Goal: Task Accomplishment & Management: Manage account settings

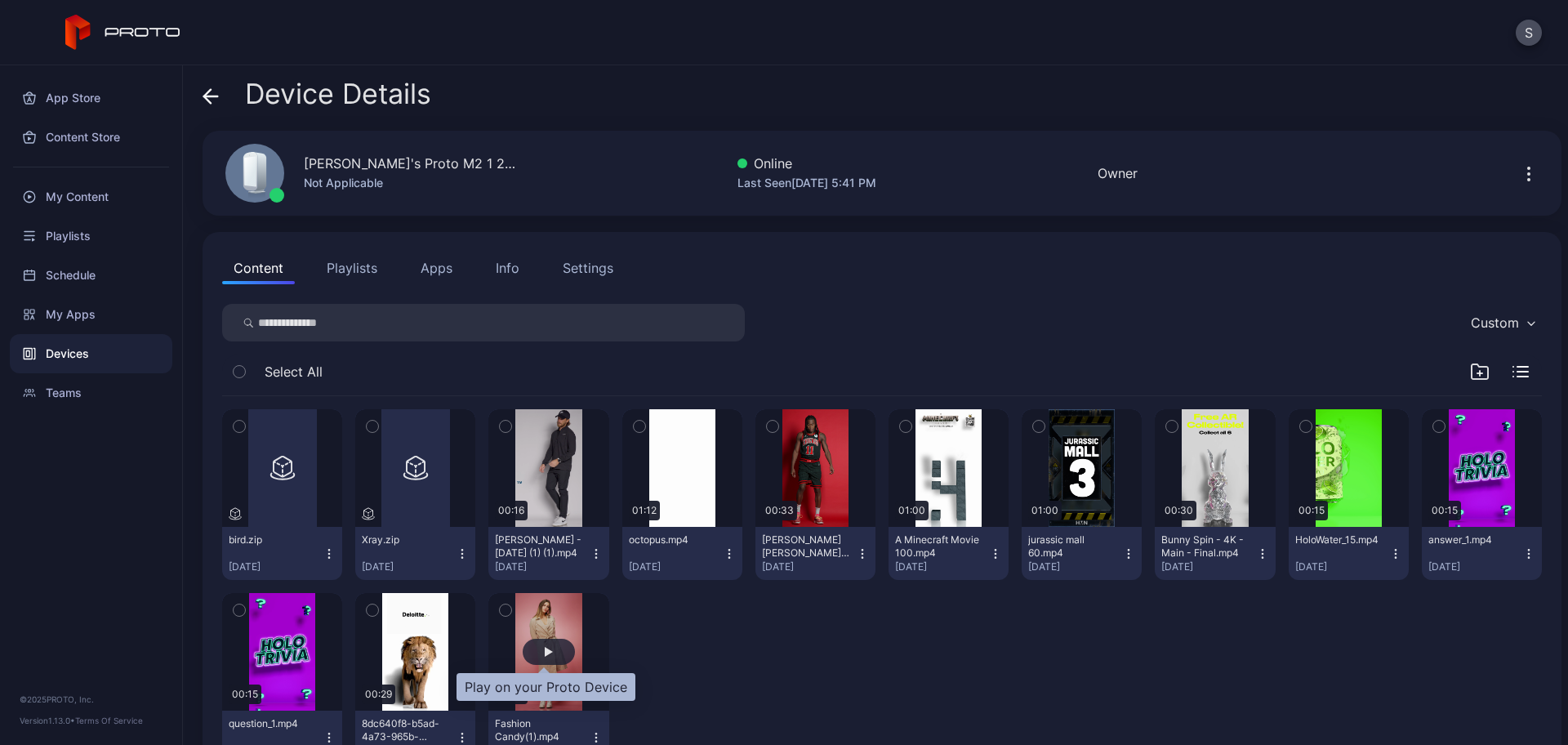
click at [549, 648] on div "button" at bounding box center [548, 652] width 52 height 26
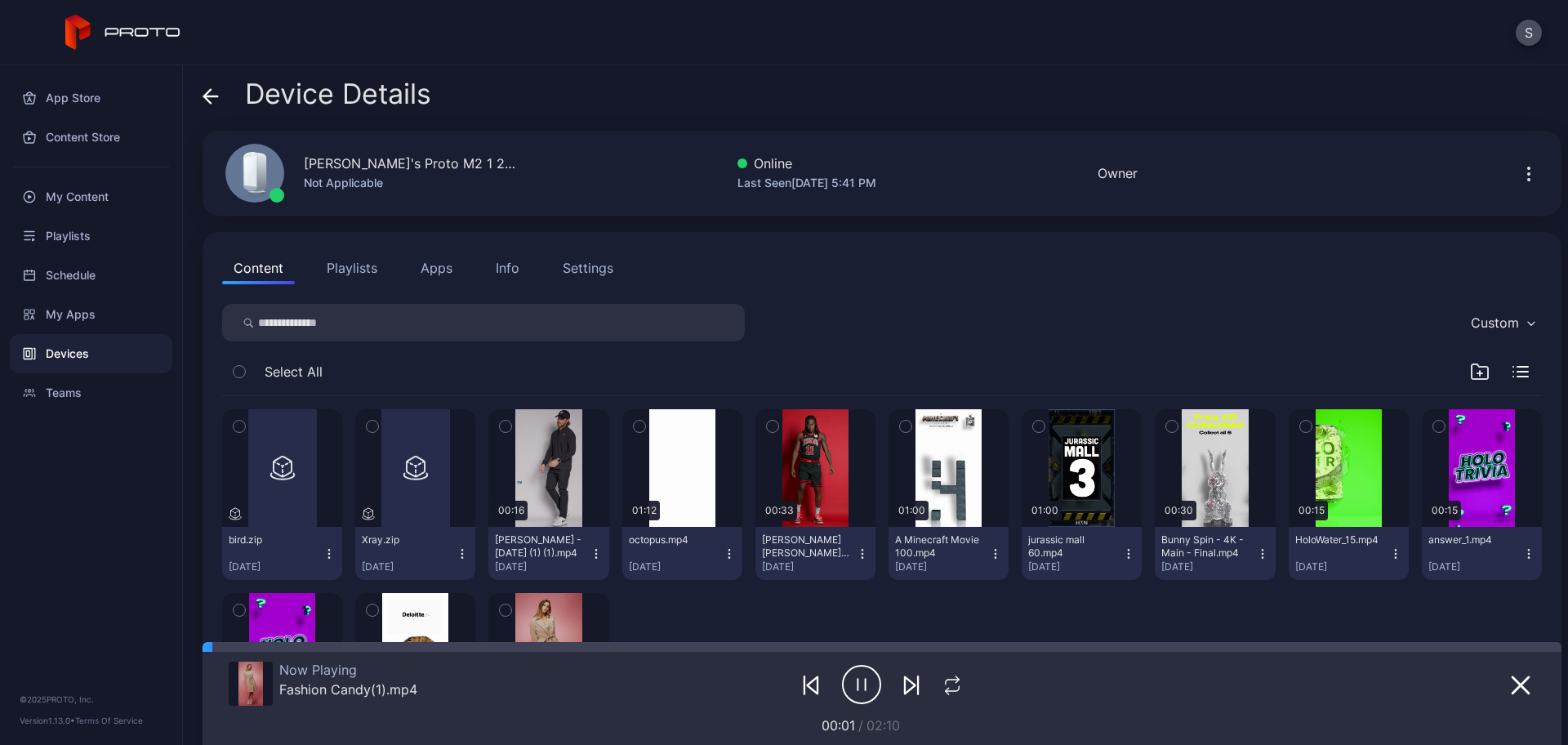
click at [568, 266] on div "Settings" at bounding box center [588, 268] width 50 height 20
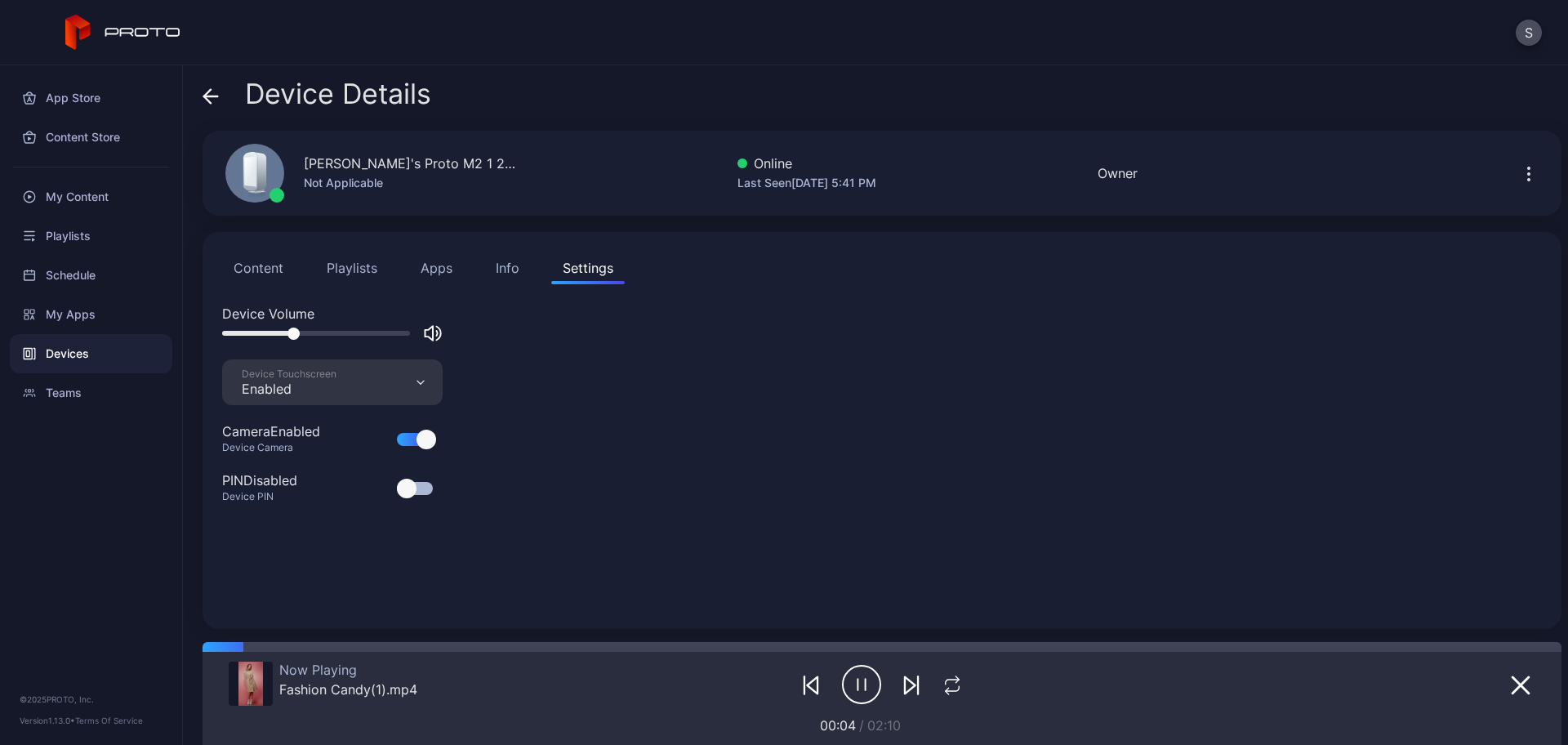
drag, startPoint x: 349, startPoint y: 333, endPoint x: 281, endPoint y: 341, distance: 68.5
click at [281, 341] on div at bounding box center [332, 334] width 220 height 20
drag, startPoint x: 281, startPoint y: 334, endPoint x: 254, endPoint y: 334, distance: 27.0
click at [263, 334] on div at bounding box center [269, 334] width 12 height 12
drag, startPoint x: 258, startPoint y: 333, endPoint x: 288, endPoint y: 333, distance: 30.0
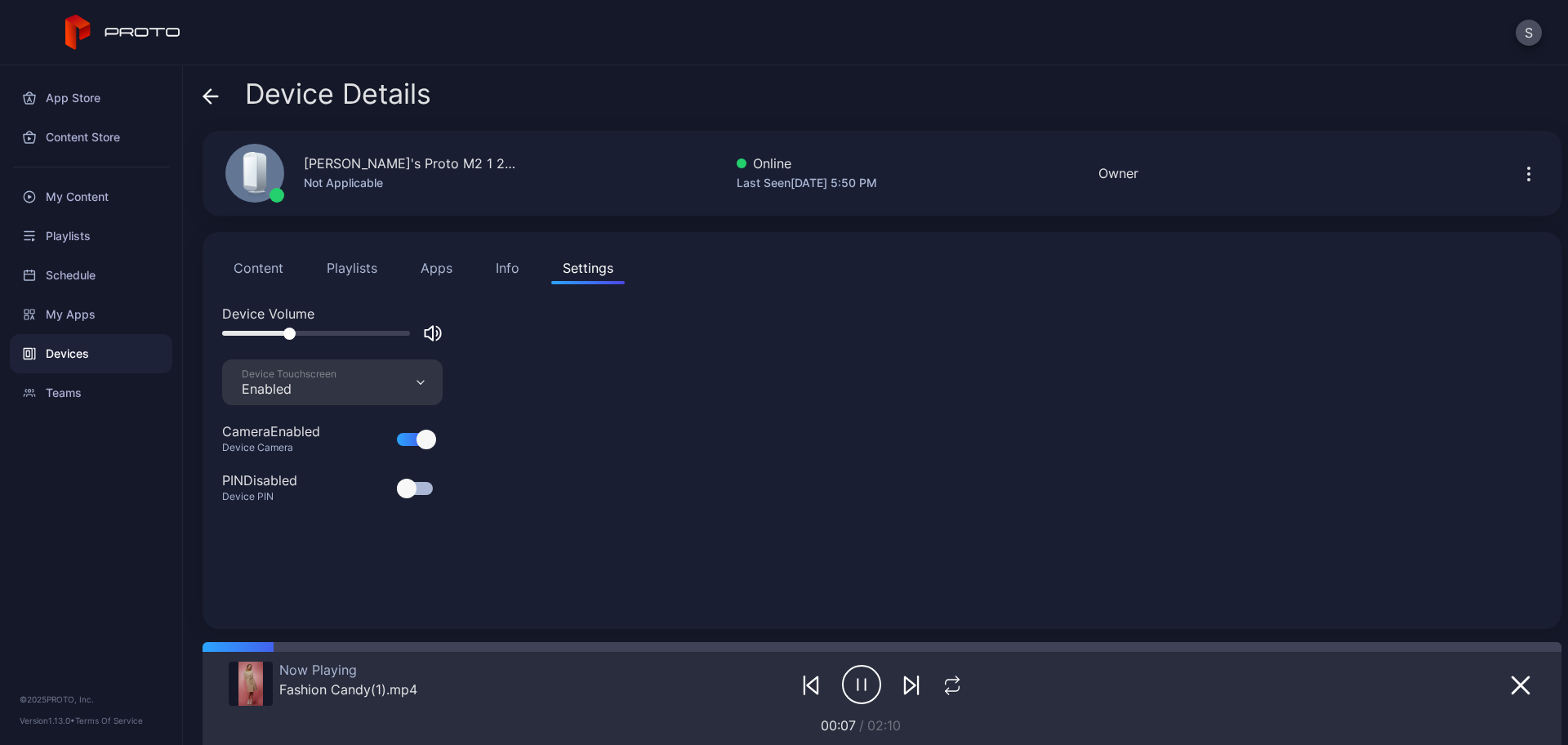
click at [288, 333] on div at bounding box center [289, 334] width 12 height 12
drag, startPoint x: 295, startPoint y: 331, endPoint x: 326, endPoint y: 331, distance: 31.0
click at [326, 331] on div at bounding box center [321, 334] width 12 height 12
drag, startPoint x: 330, startPoint y: 332, endPoint x: 342, endPoint y: 332, distance: 12.0
click at [342, 332] on div at bounding box center [316, 333] width 188 height 5
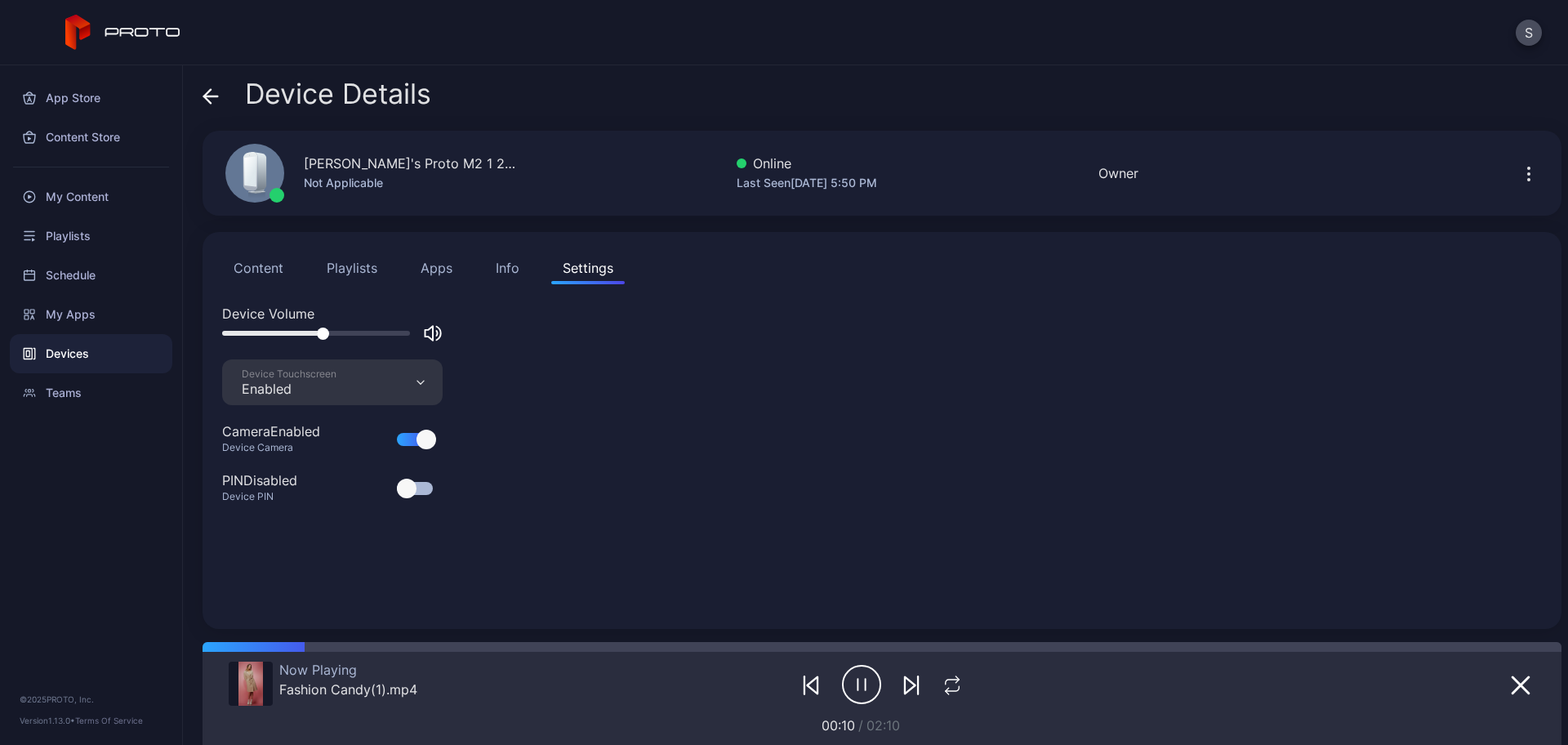
drag, startPoint x: 338, startPoint y: 333, endPoint x: 305, endPoint y: 333, distance: 33.0
click at [317, 333] on div at bounding box center [323, 334] width 12 height 12
drag, startPoint x: 305, startPoint y: 333, endPoint x: 290, endPoint y: 333, distance: 15.0
click at [290, 333] on div at bounding box center [293, 334] width 12 height 12
drag, startPoint x: 293, startPoint y: 333, endPoint x: 326, endPoint y: 333, distance: 33.0
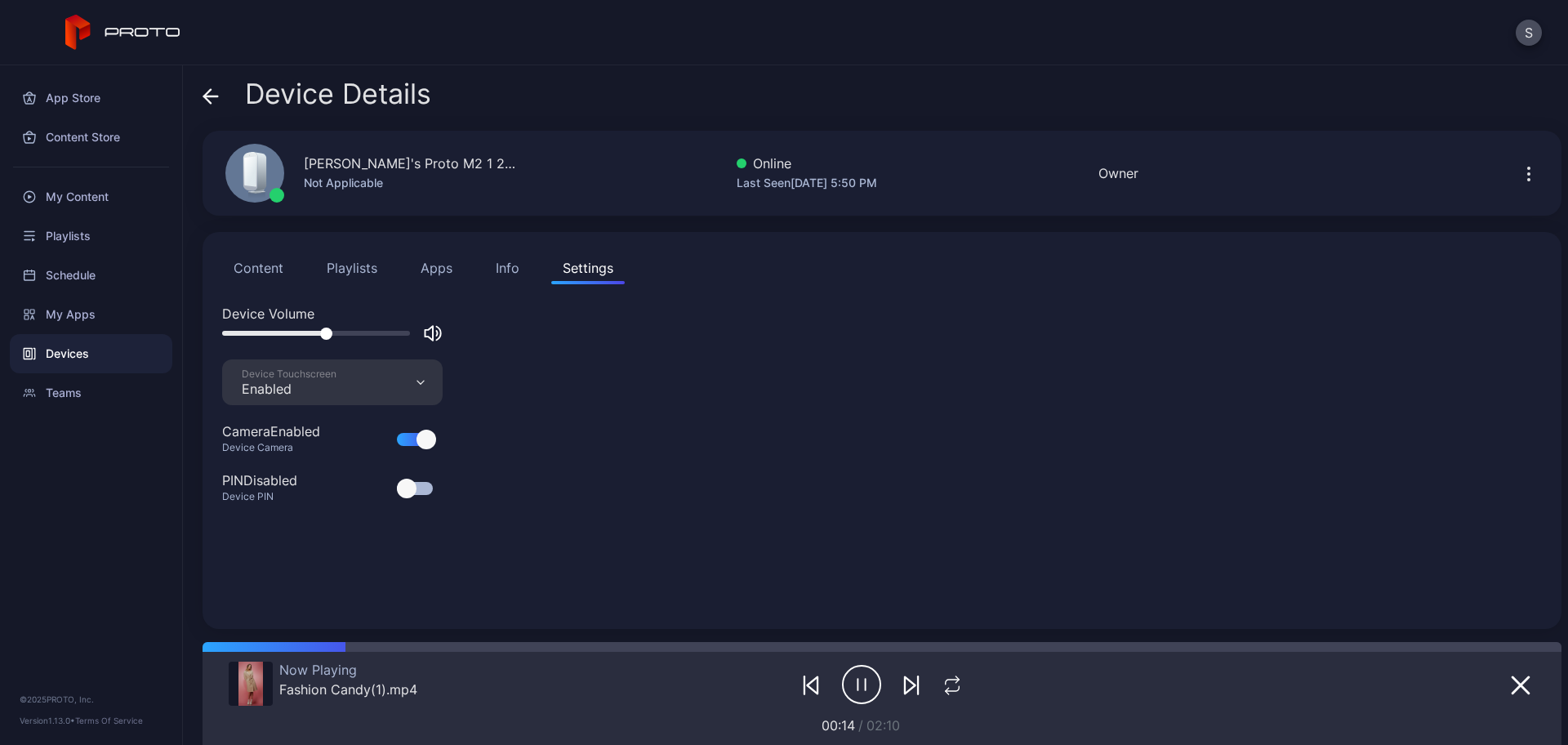
click at [326, 333] on div at bounding box center [326, 334] width 12 height 12
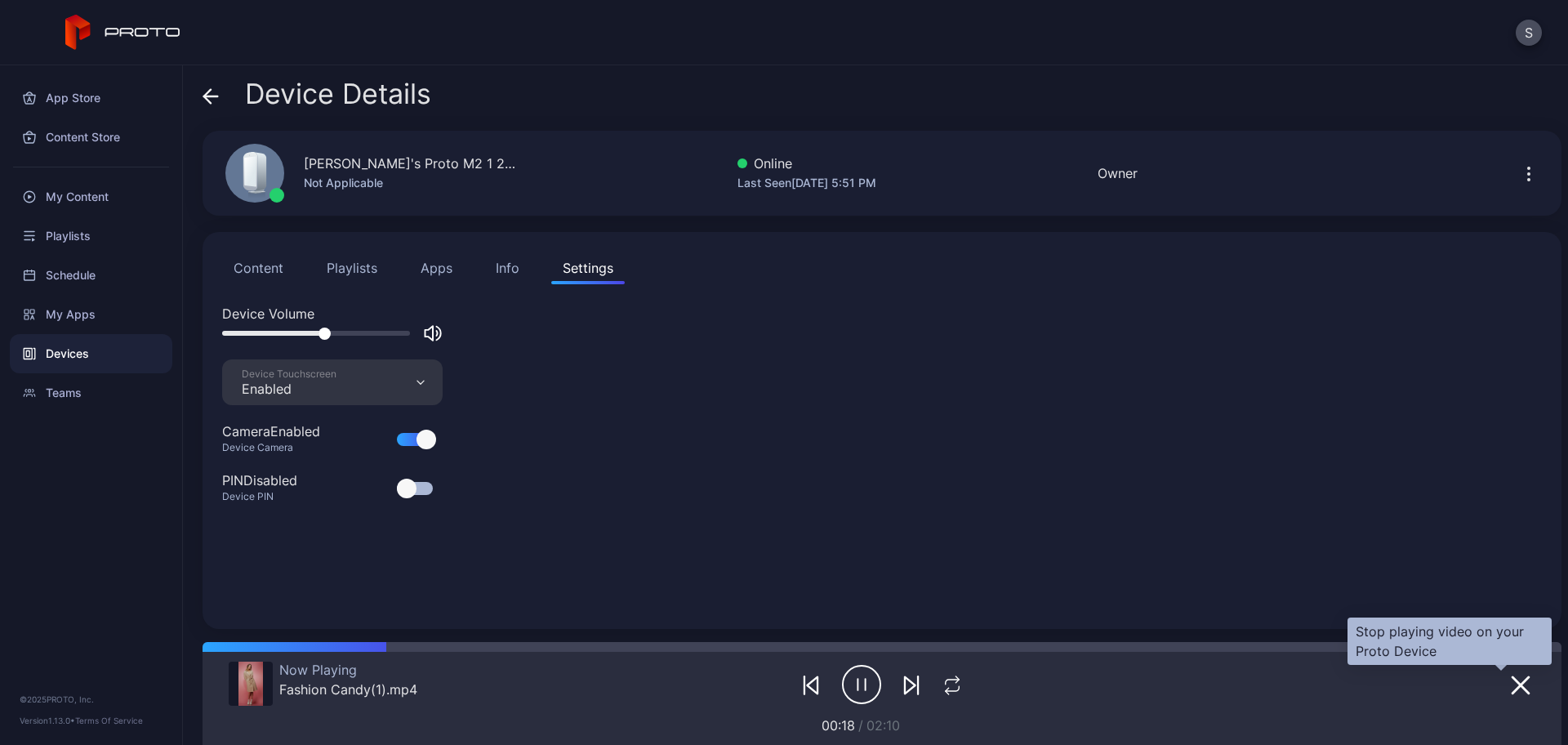
click at [1511, 679] on icon "button" at bounding box center [1521, 686] width 20 height 20
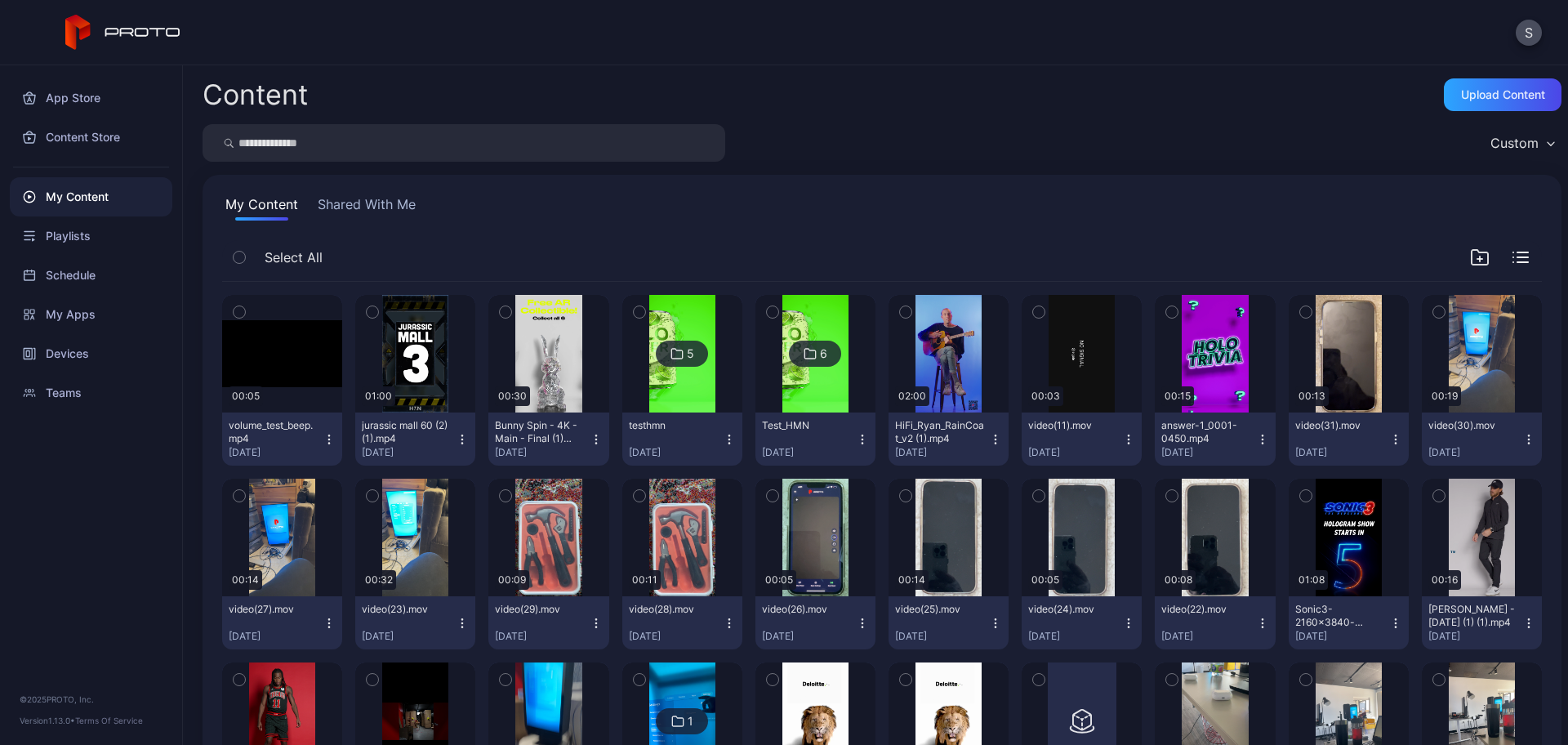
scroll to position [2246, 0]
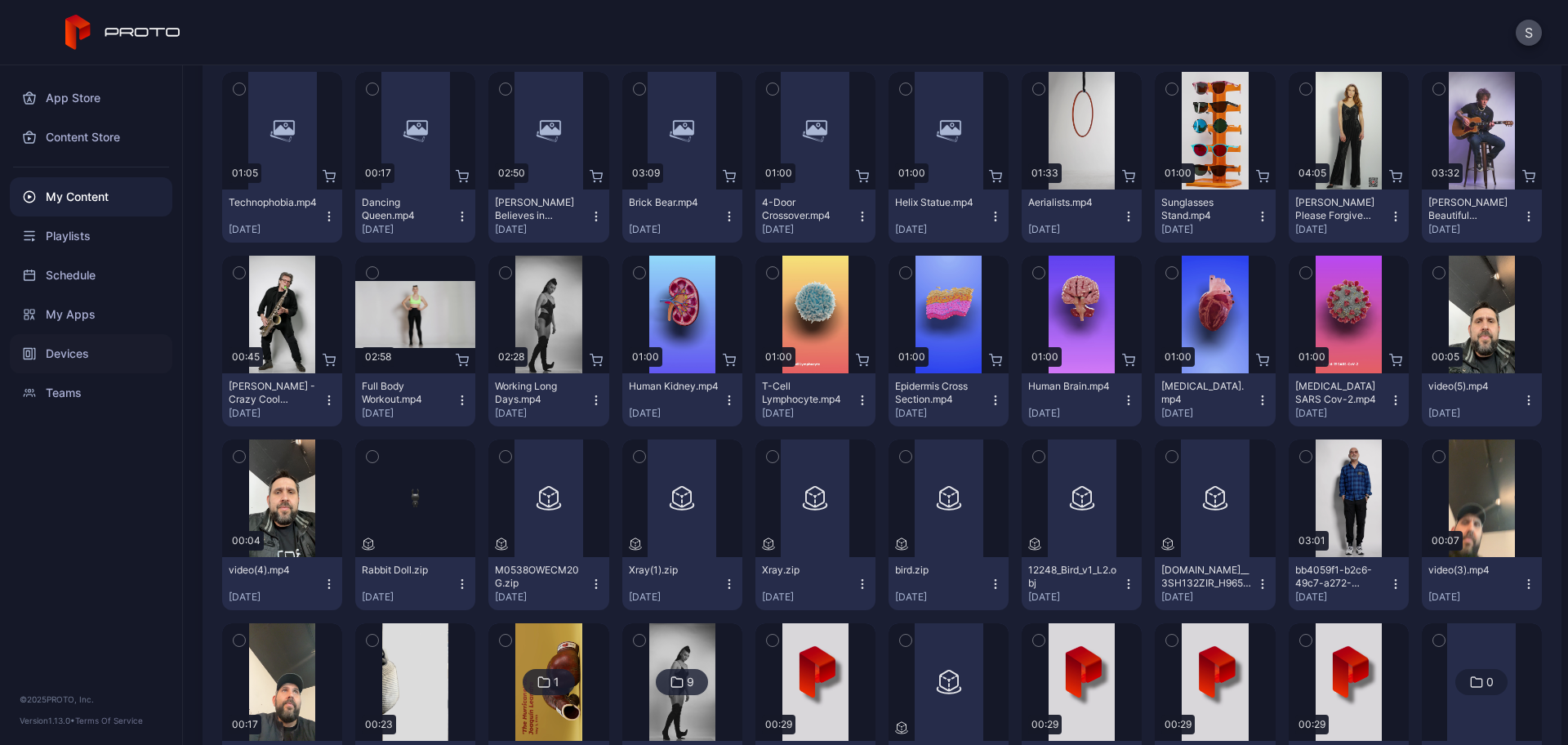
click at [74, 349] on div "Devices" at bounding box center [91, 354] width 163 height 40
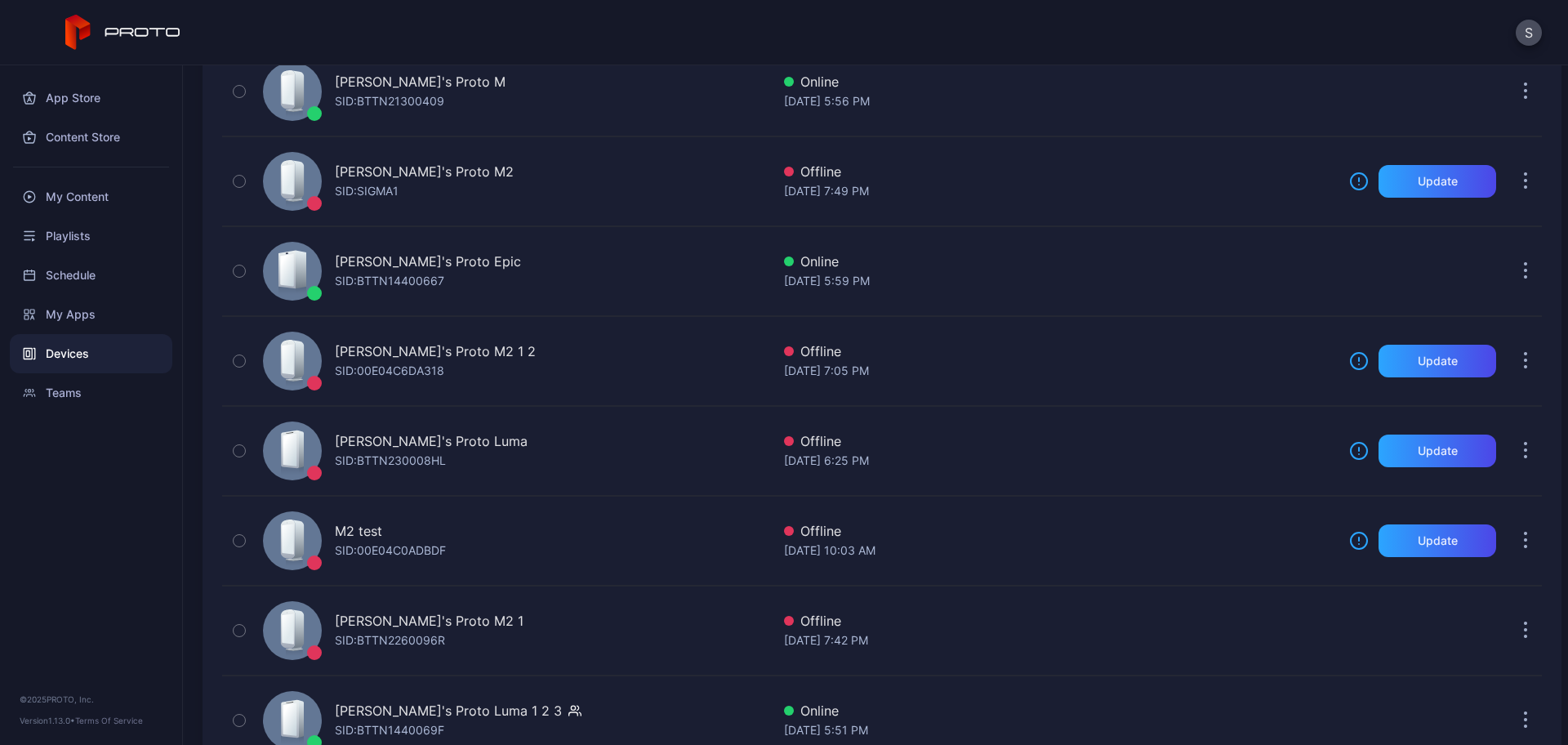
scroll to position [640, 0]
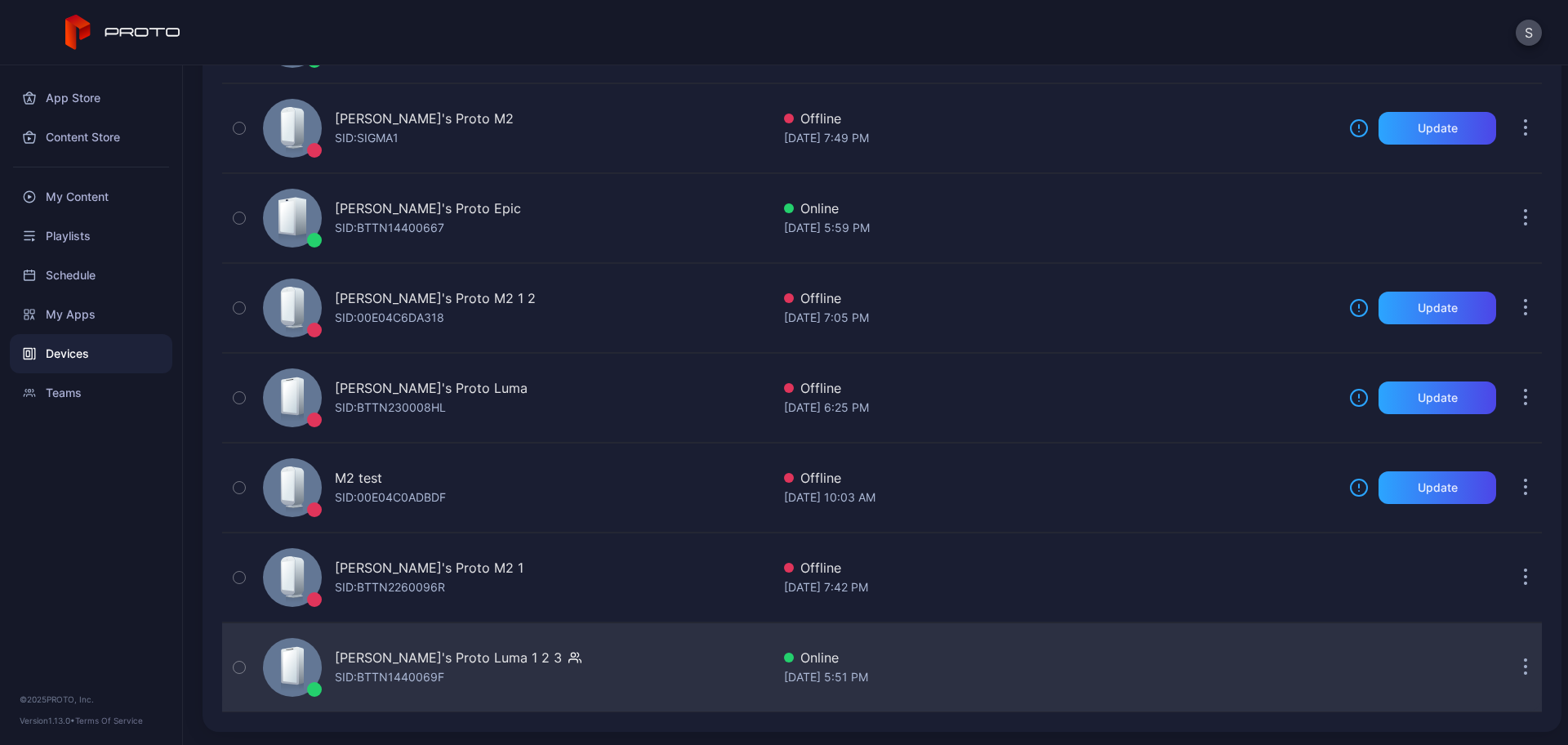
click at [404, 669] on div "SID: BTTN1440069F" at bounding box center [389, 678] width 110 height 20
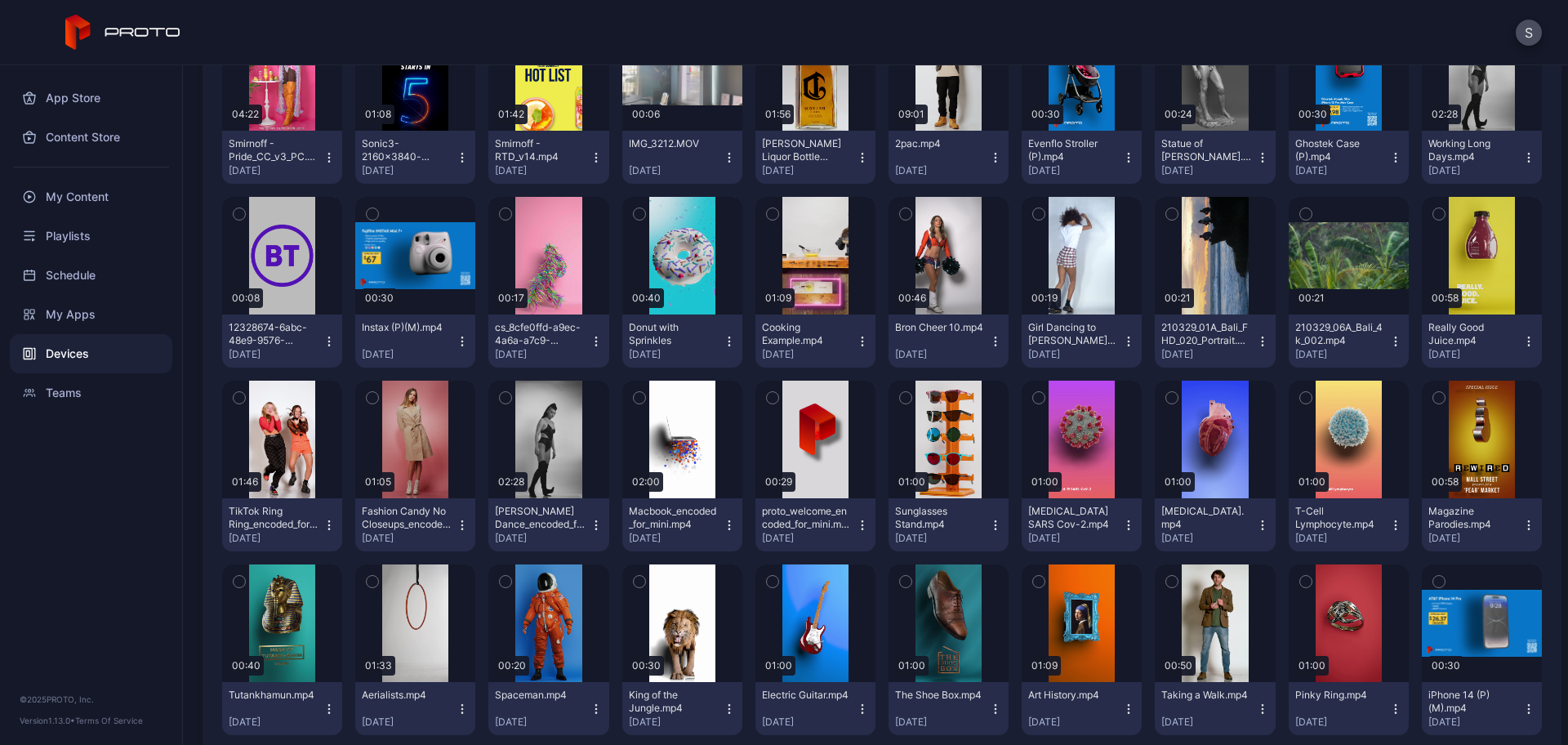
scroll to position [801, 0]
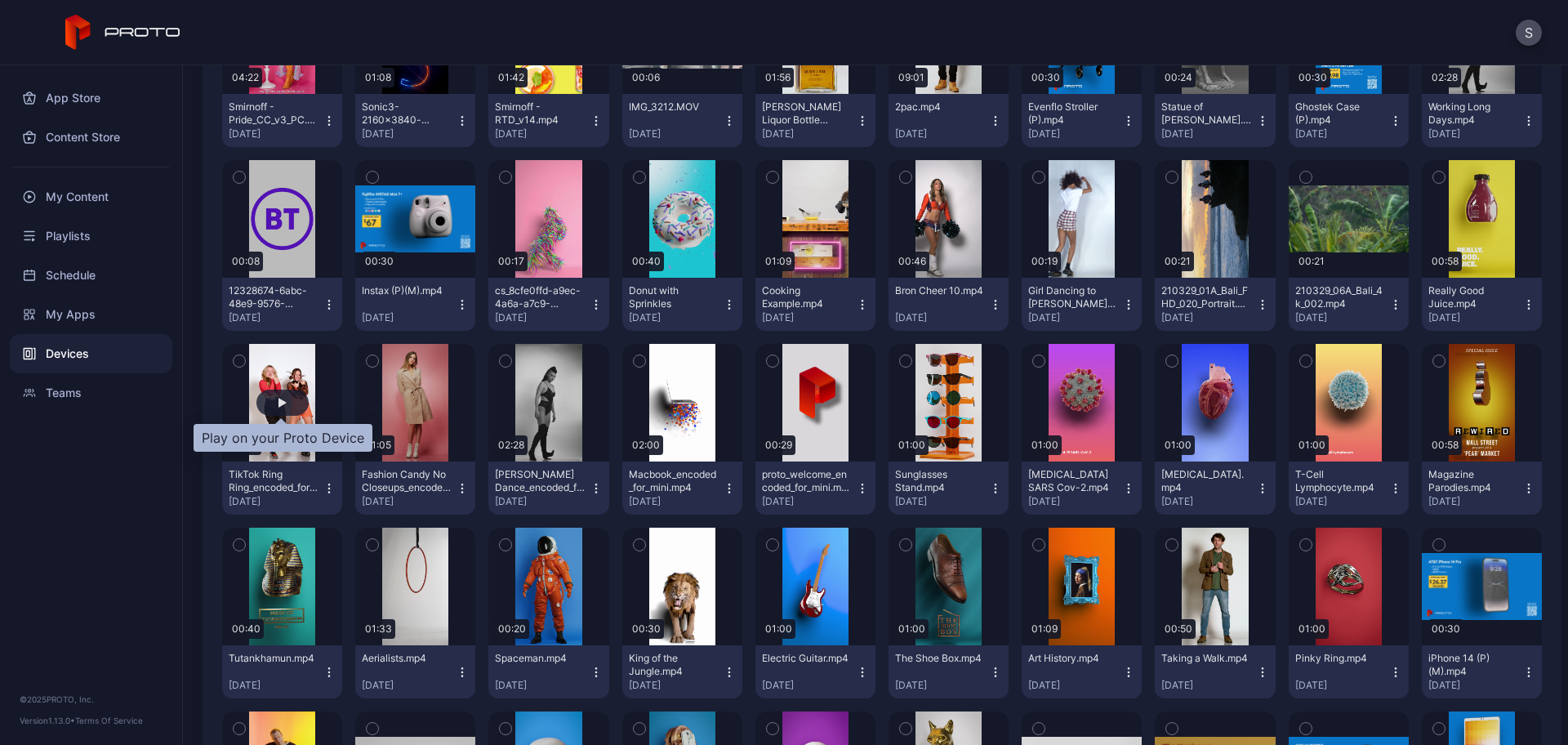
click at [284, 393] on div "button" at bounding box center [282, 403] width 52 height 26
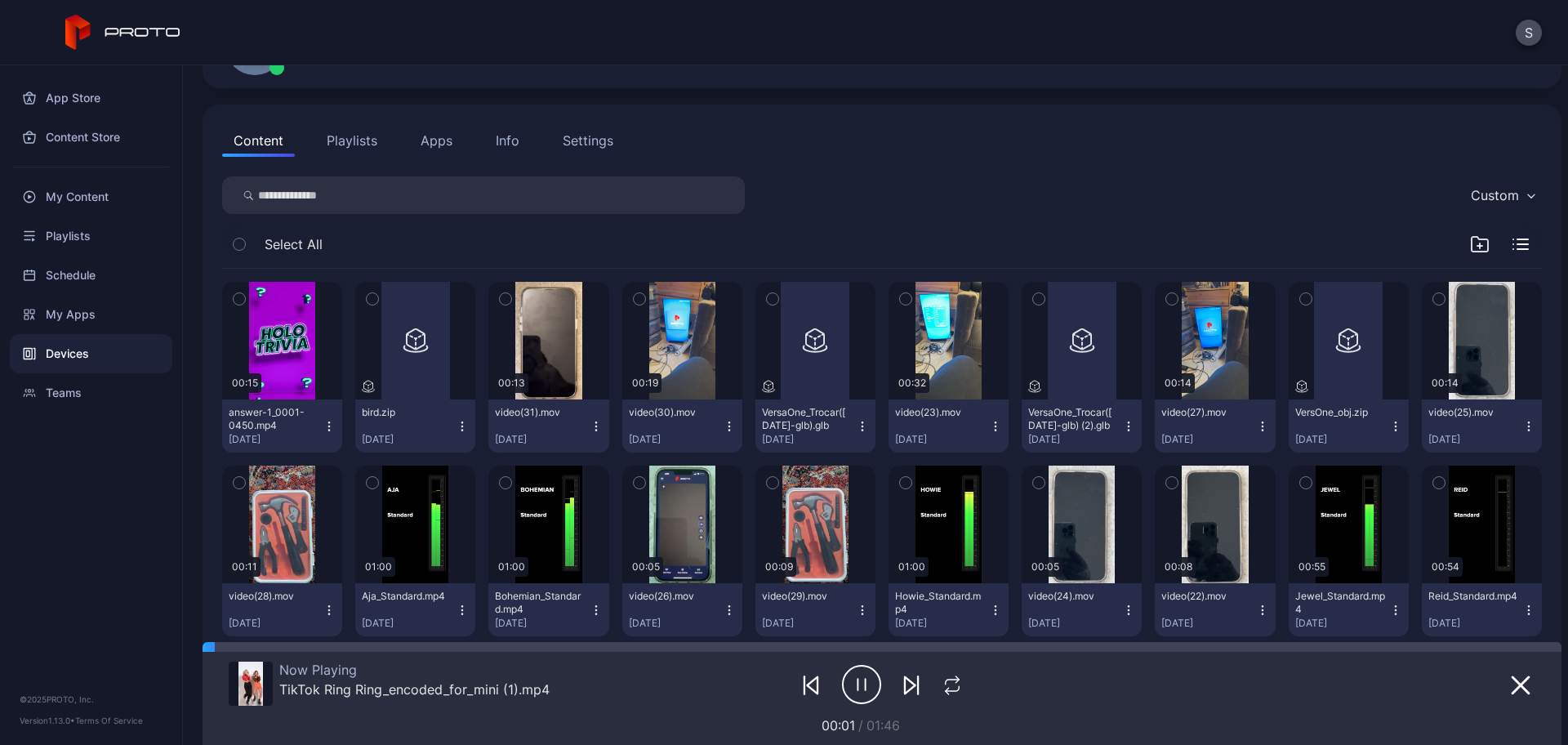
scroll to position [0, 0]
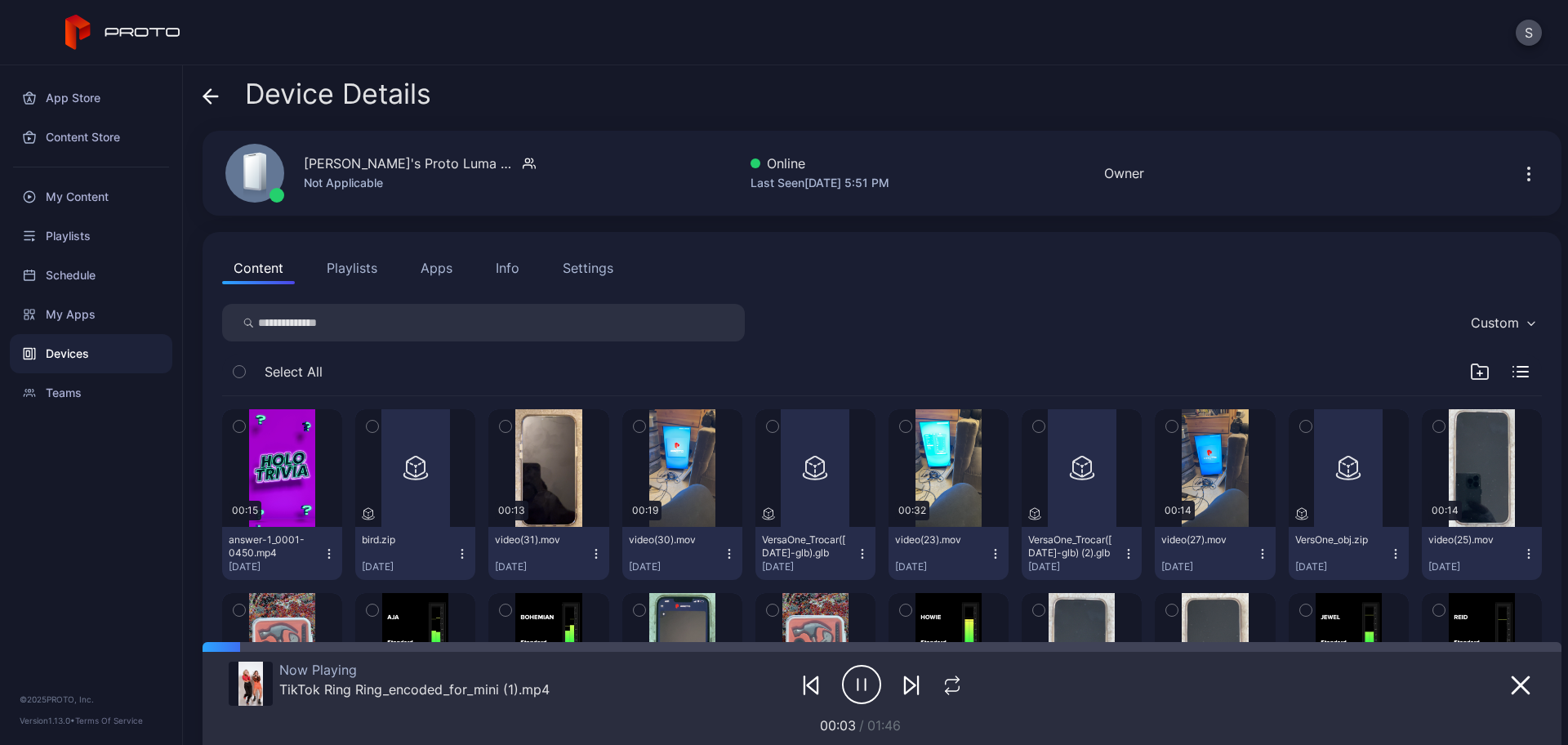
click at [594, 263] on div "Settings" at bounding box center [588, 268] width 50 height 20
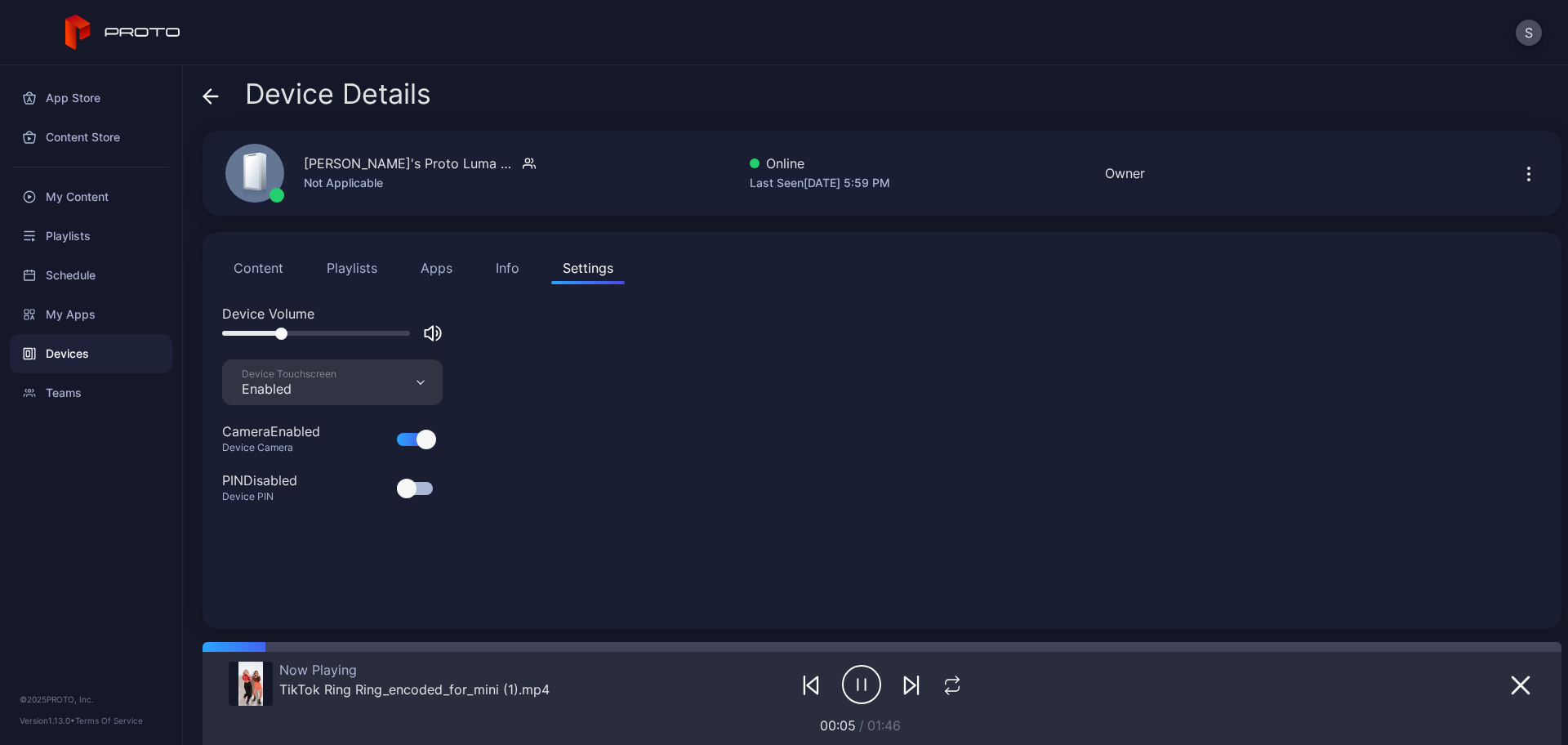
drag, startPoint x: 341, startPoint y: 333, endPoint x: 280, endPoint y: 334, distance: 61.0
click at [280, 334] on div at bounding box center [281, 334] width 12 height 12
drag, startPoint x: 280, startPoint y: 334, endPoint x: 332, endPoint y: 333, distance: 52.0
click at [332, 333] on div at bounding box center [332, 334] width 12 height 12
drag, startPoint x: 332, startPoint y: 333, endPoint x: 383, endPoint y: 337, distance: 51.2
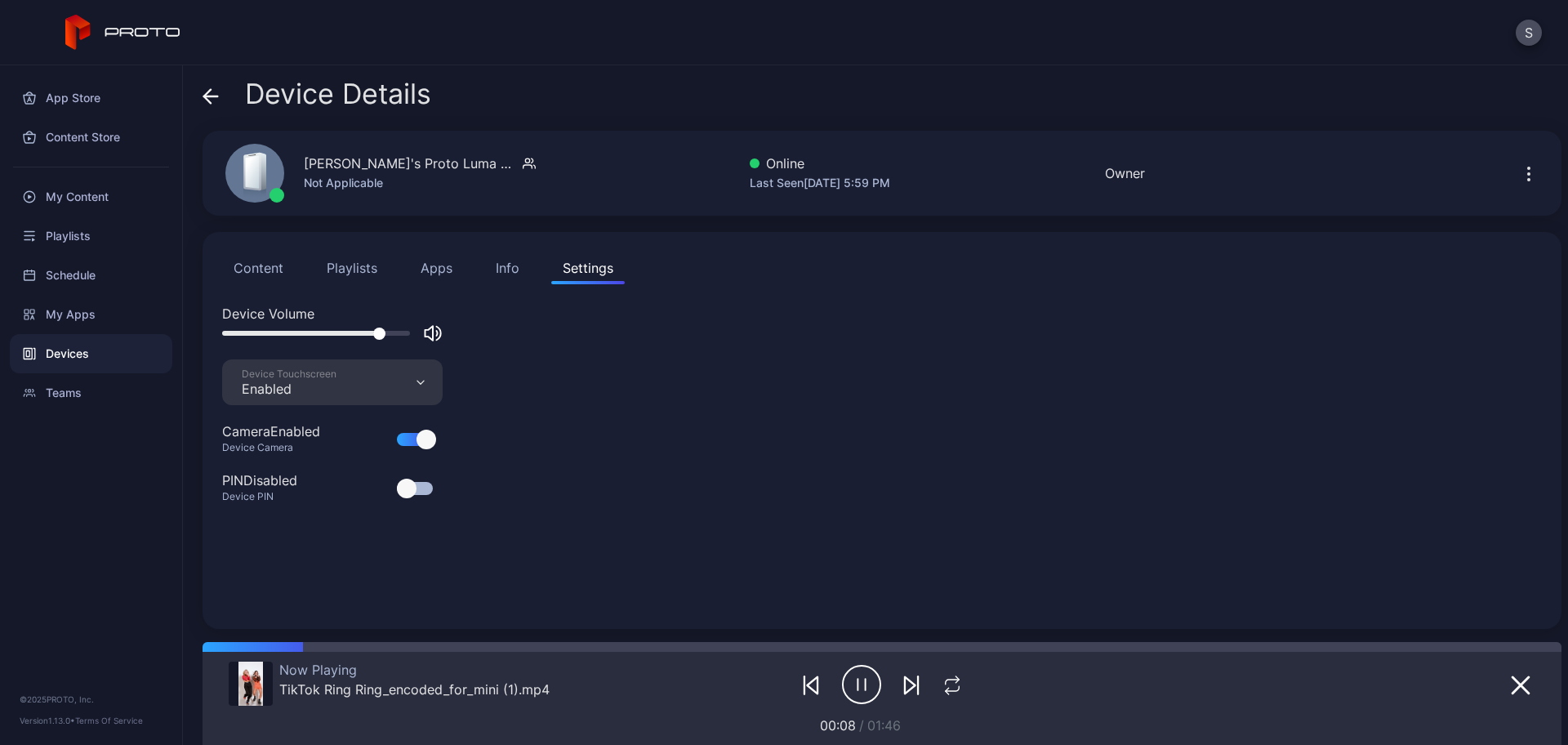
click at [383, 337] on div at bounding box center [379, 334] width 12 height 12
drag, startPoint x: 383, startPoint y: 337, endPoint x: 416, endPoint y: 336, distance: 33.0
click at [416, 336] on div at bounding box center [332, 334] width 220 height 20
drag, startPoint x: 404, startPoint y: 333, endPoint x: 356, endPoint y: 335, distance: 48.0
click at [356, 335] on div at bounding box center [357, 334] width 12 height 12
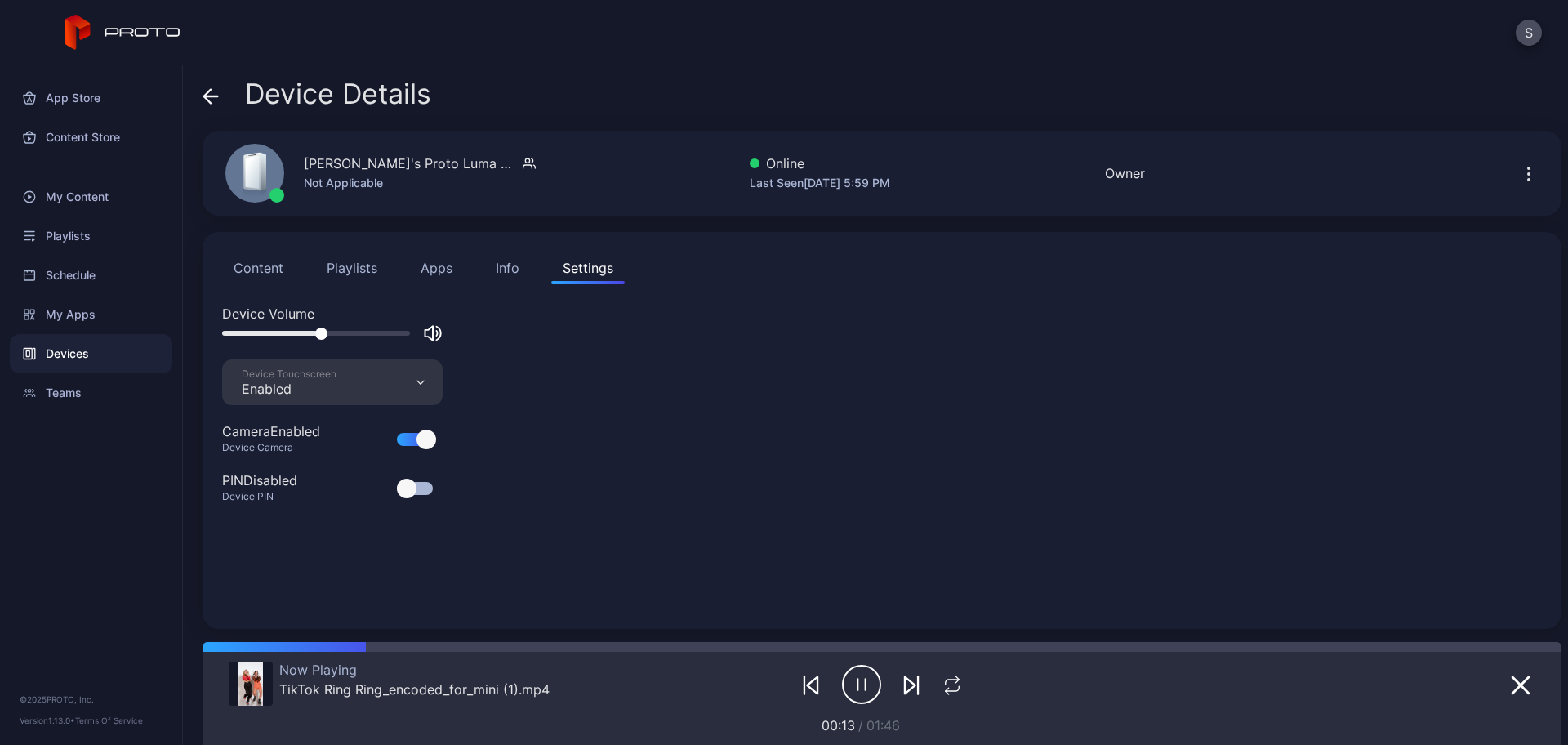
drag, startPoint x: 356, startPoint y: 335, endPoint x: 319, endPoint y: 333, distance: 37.1
click at [319, 333] on div at bounding box center [321, 334] width 12 height 12
drag, startPoint x: 319, startPoint y: 333, endPoint x: 271, endPoint y: 338, distance: 48.3
click at [271, 338] on div at bounding box center [271, 334] width 12 height 12
drag, startPoint x: 271, startPoint y: 338, endPoint x: 328, endPoint y: 333, distance: 57.2
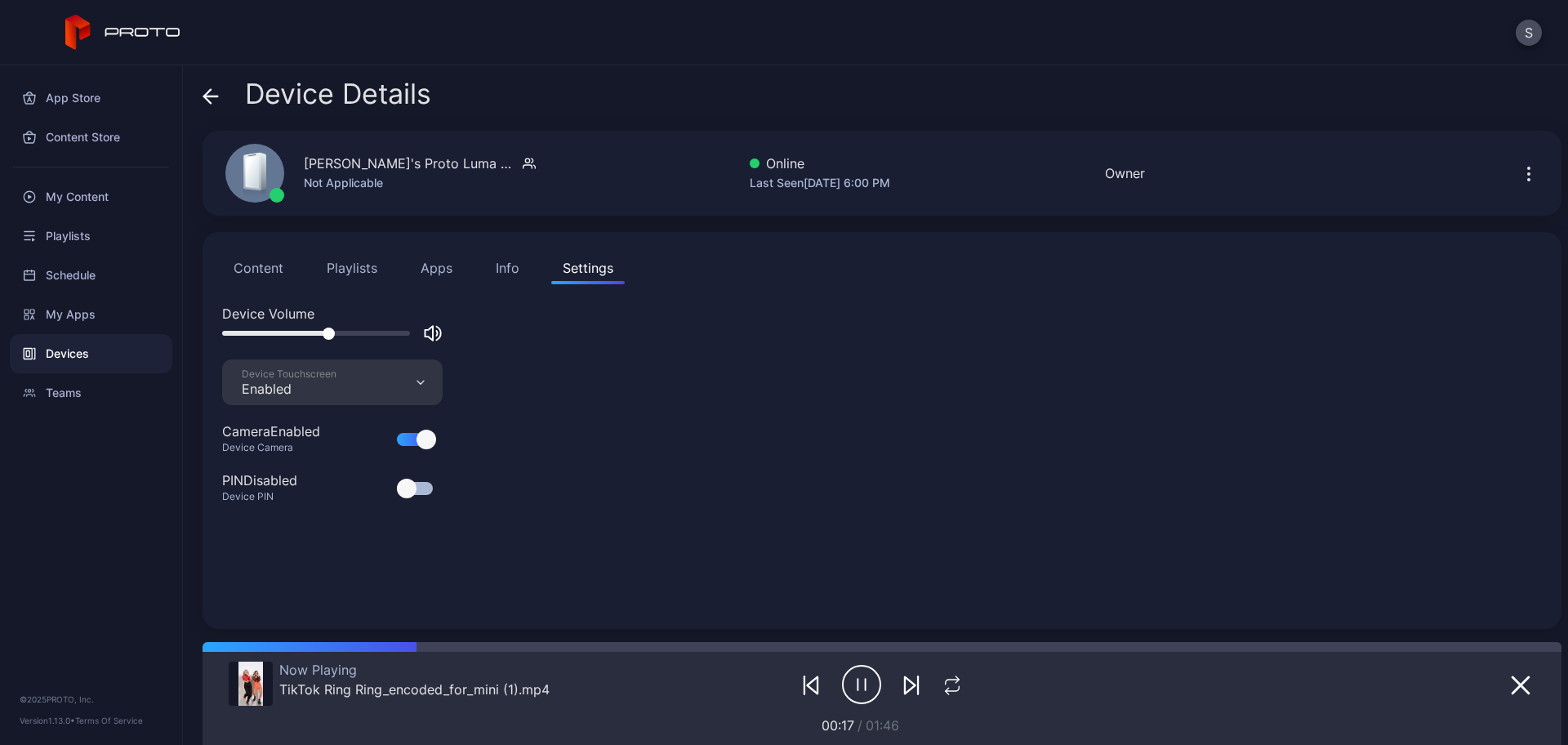
click at [328, 333] on div at bounding box center [329, 334] width 12 height 12
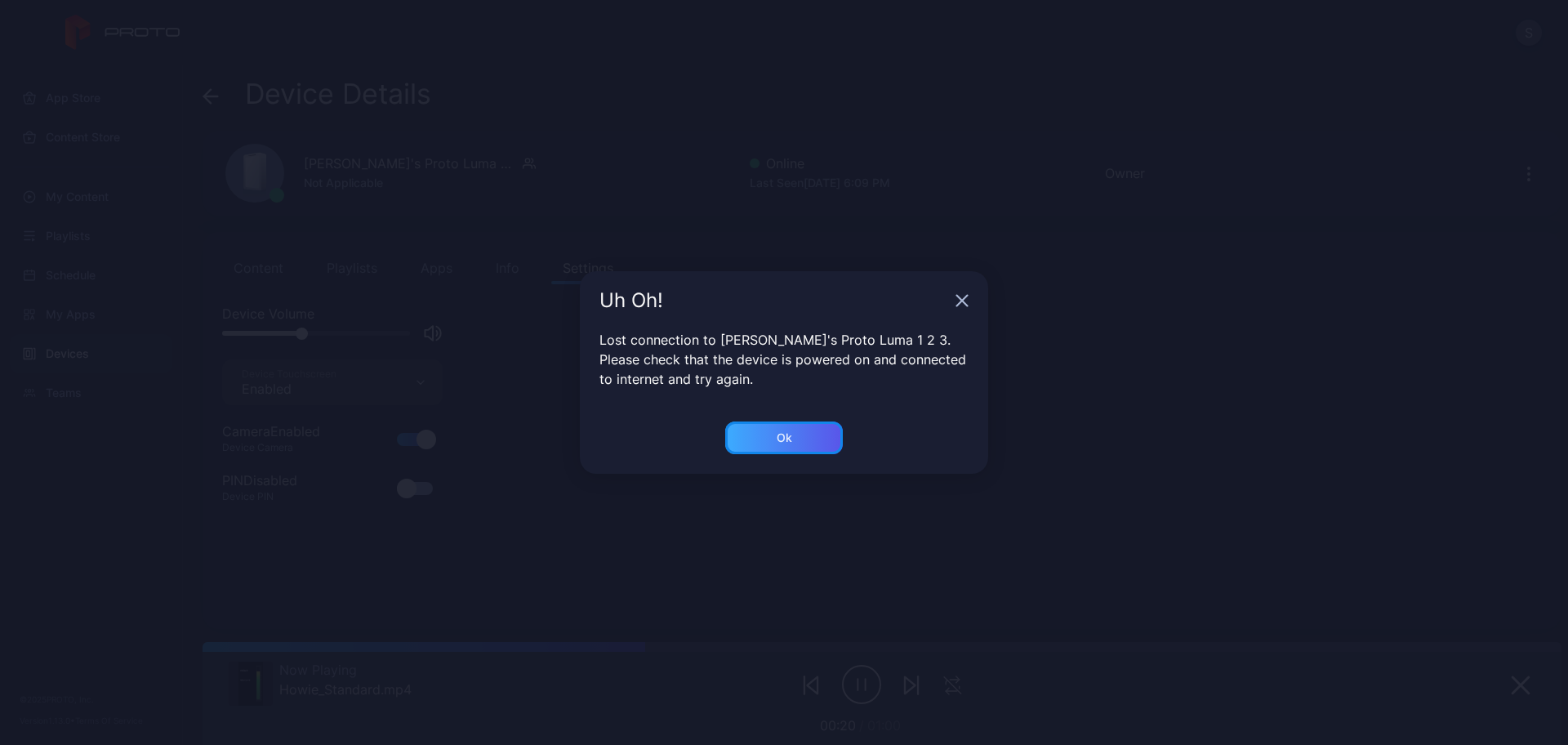
click at [804, 440] on div "Ok" at bounding box center [783, 438] width 118 height 33
click at [768, 444] on div "Ok" at bounding box center [783, 438] width 118 height 33
click at [786, 439] on div "Ok" at bounding box center [785, 438] width 16 height 13
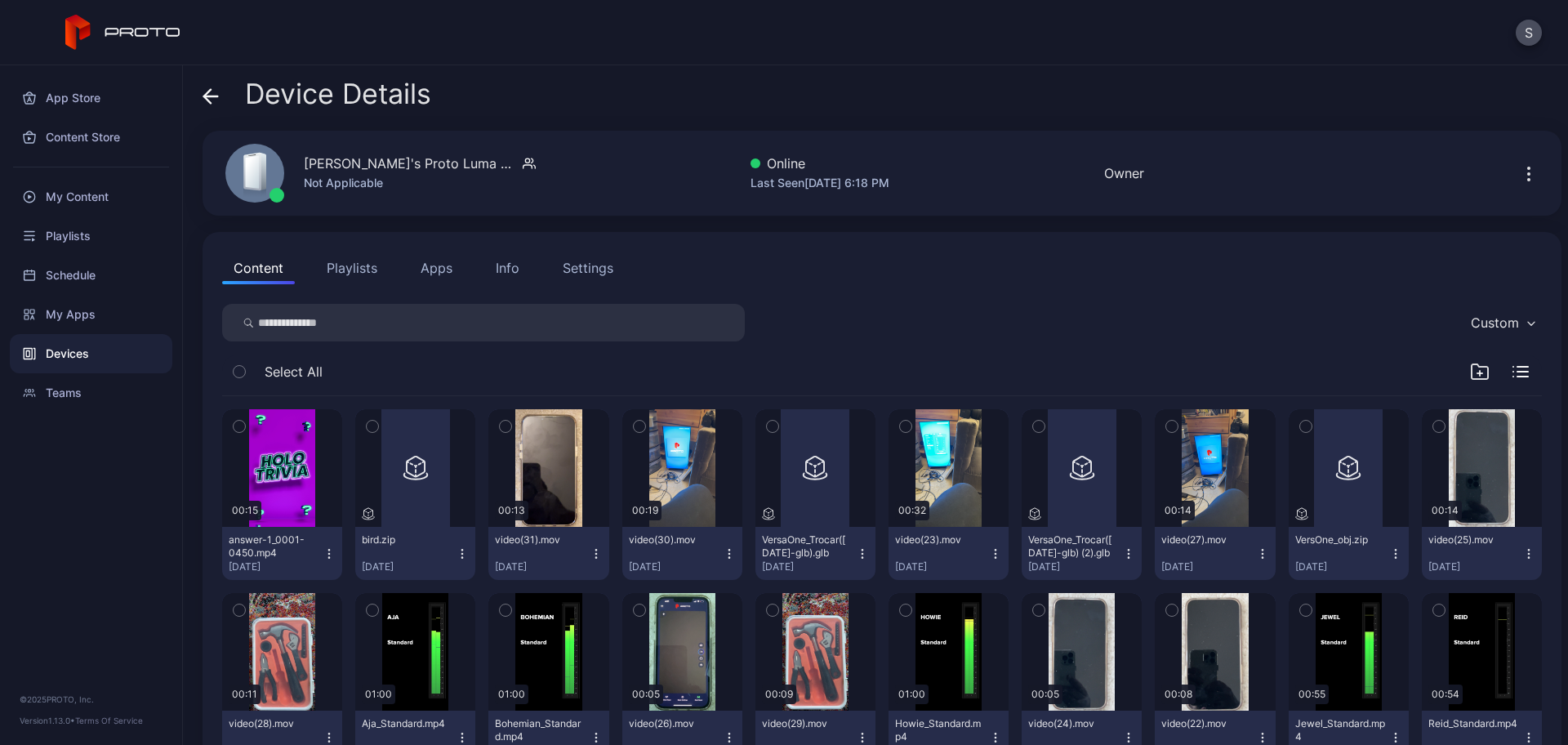
click at [574, 270] on div "Settings" at bounding box center [588, 268] width 50 height 20
